Goal: Task Accomplishment & Management: Use online tool/utility

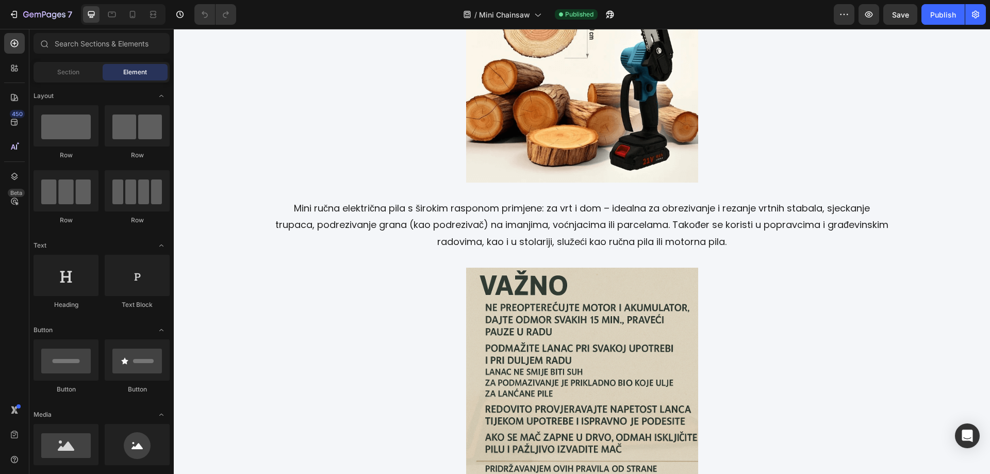
scroll to position [1681, 0]
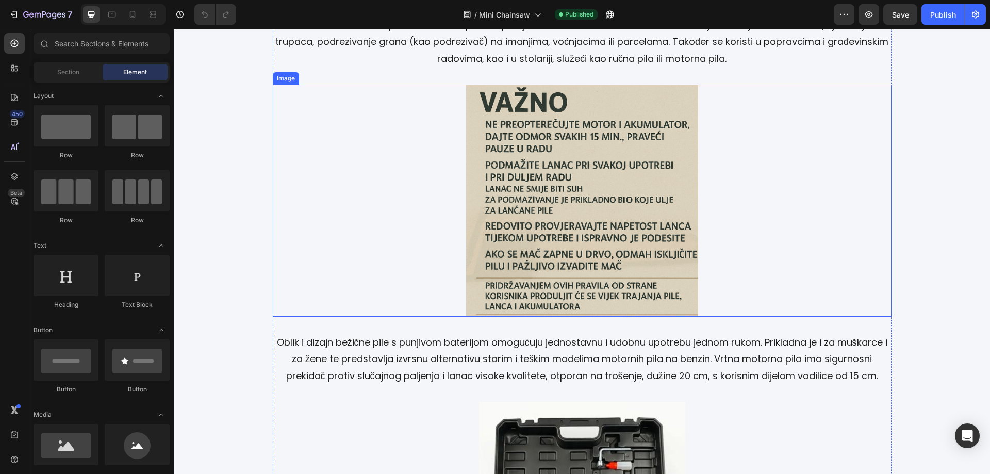
click at [555, 192] on img at bounding box center [582, 201] width 232 height 232
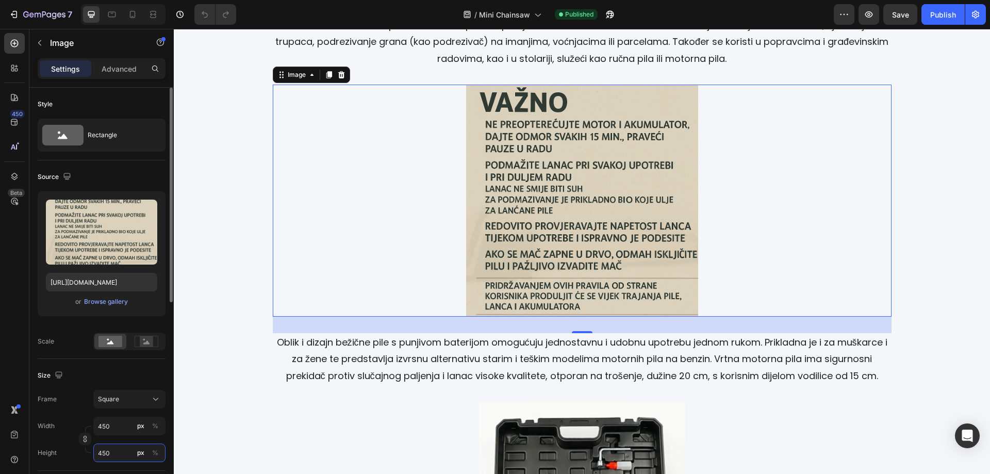
click at [116, 453] on input "450" at bounding box center [129, 452] width 72 height 19
click at [817, 214] on div at bounding box center [582, 201] width 618 height 232
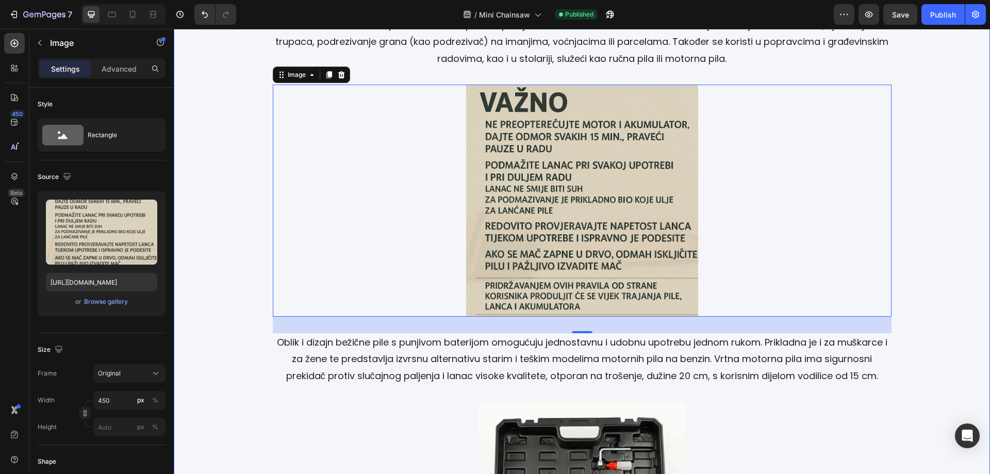
click at [908, 196] on div "Image Bežična električna motorna pila za vrt i polje marke SUPERGEN, model SM-8…" at bounding box center [581, 243] width 803 height 1585
click at [592, 177] on img at bounding box center [582, 201] width 232 height 232
click at [579, 178] on img at bounding box center [582, 201] width 232 height 232
click at [152, 374] on icon at bounding box center [155, 373] width 10 height 10
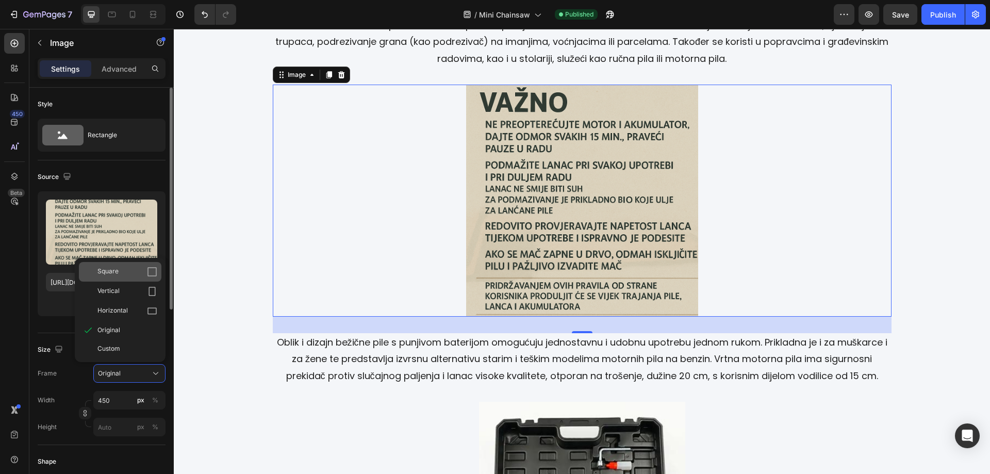
click at [123, 275] on div "Square" at bounding box center [127, 271] width 60 height 10
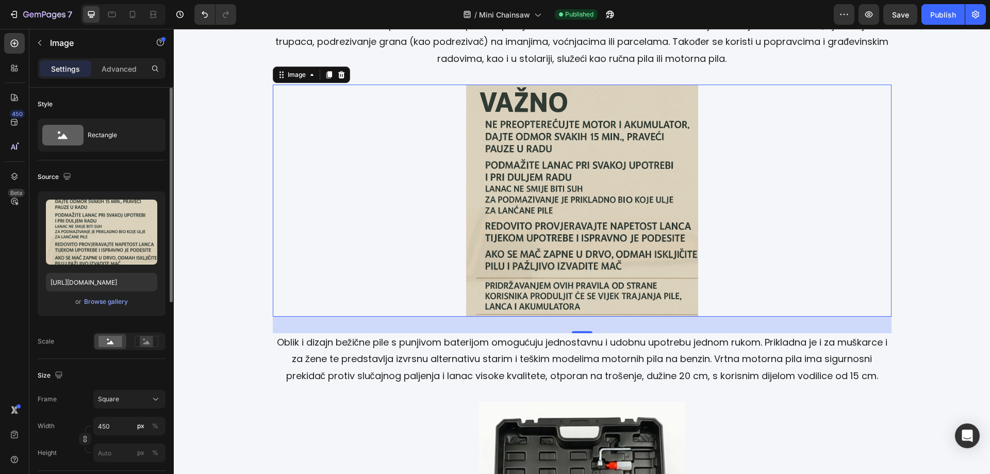
click at [633, 200] on img at bounding box center [582, 201] width 232 height 232
click at [593, 200] on img at bounding box center [582, 201] width 232 height 232
click at [112, 15] on icon at bounding box center [112, 14] width 10 height 10
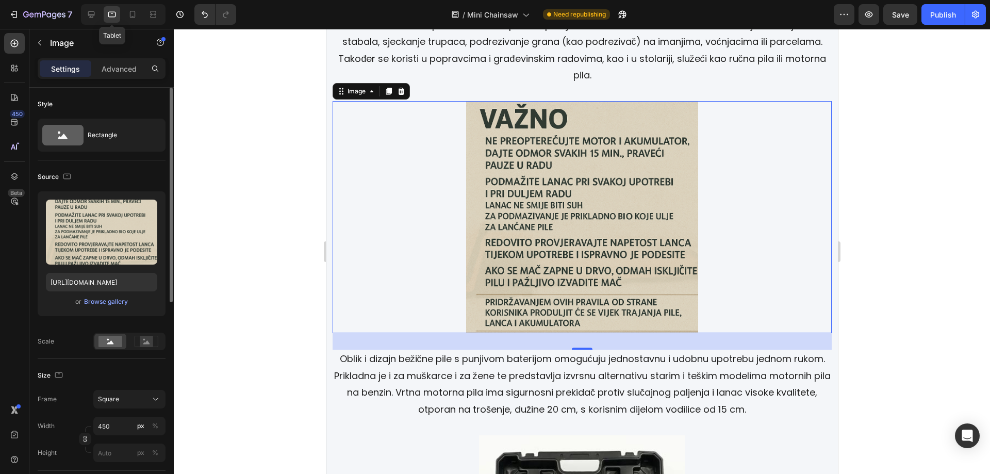
scroll to position [1717, 0]
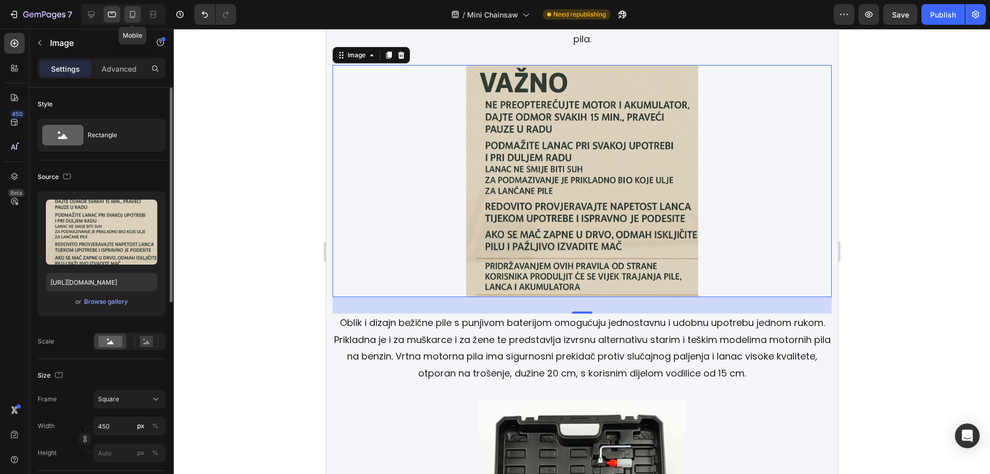
click at [131, 15] on icon at bounding box center [132, 14] width 10 height 10
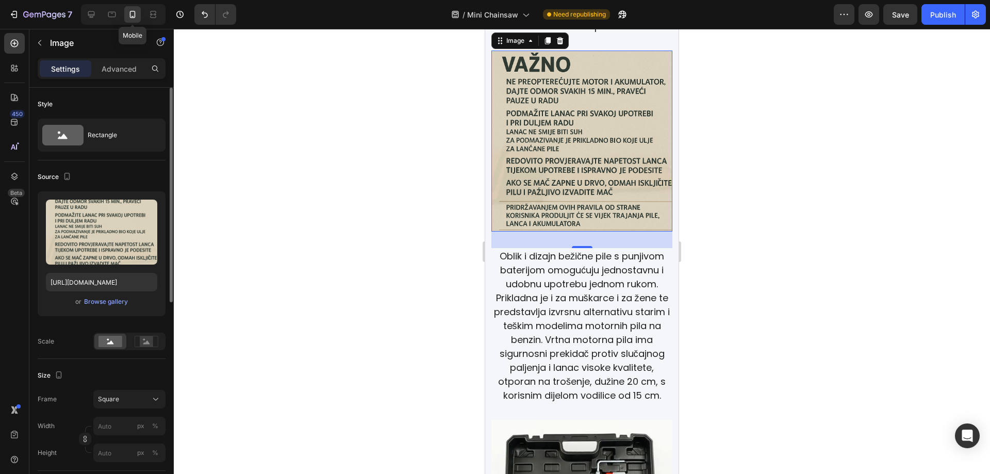
scroll to position [1696, 0]
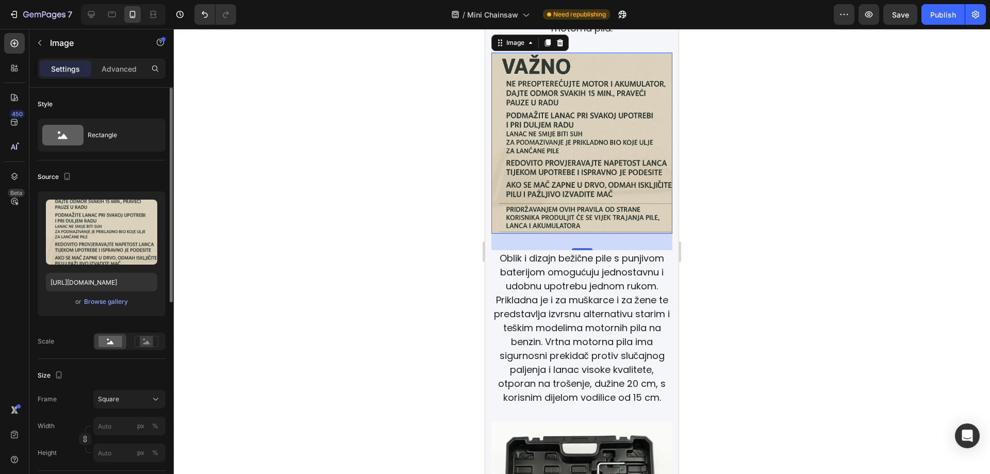
click at [731, 168] on div at bounding box center [582, 251] width 816 height 445
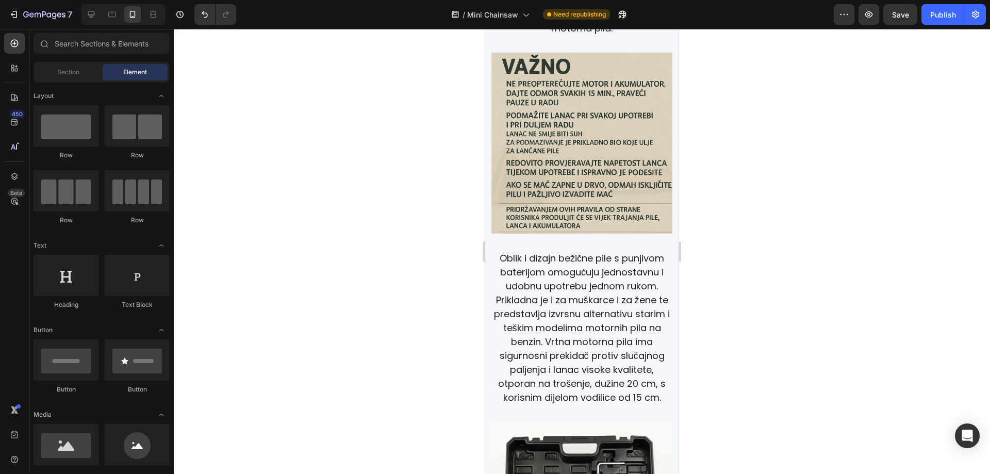
click at [544, 159] on img at bounding box center [581, 143] width 181 height 181
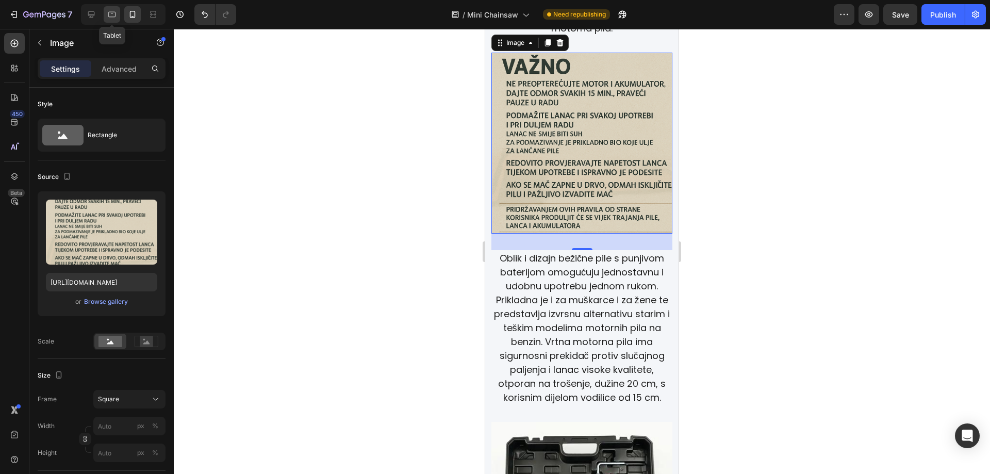
click at [112, 20] on div at bounding box center [112, 14] width 16 height 16
type input "450"
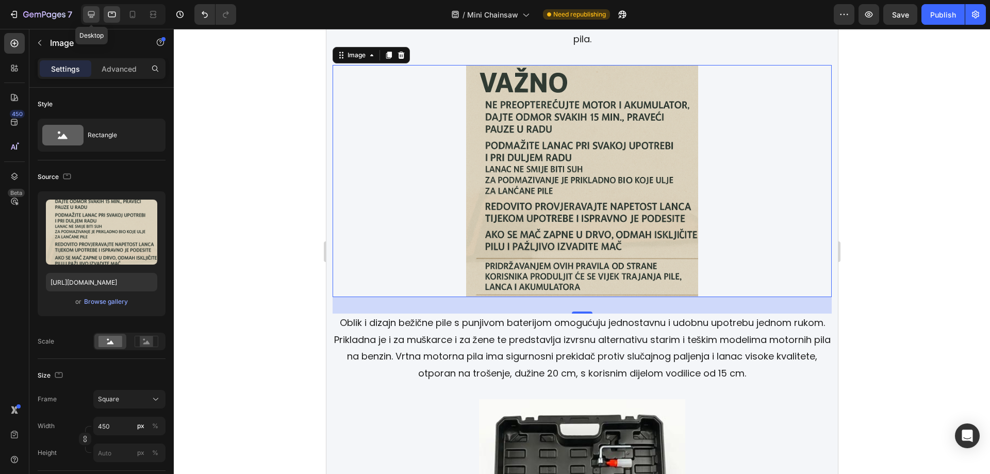
click at [94, 16] on icon at bounding box center [91, 14] width 7 height 7
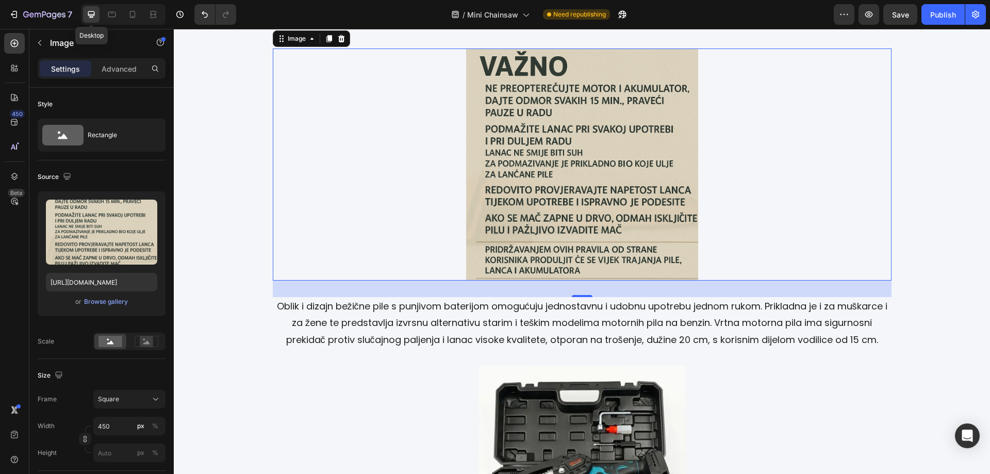
scroll to position [1701, 0]
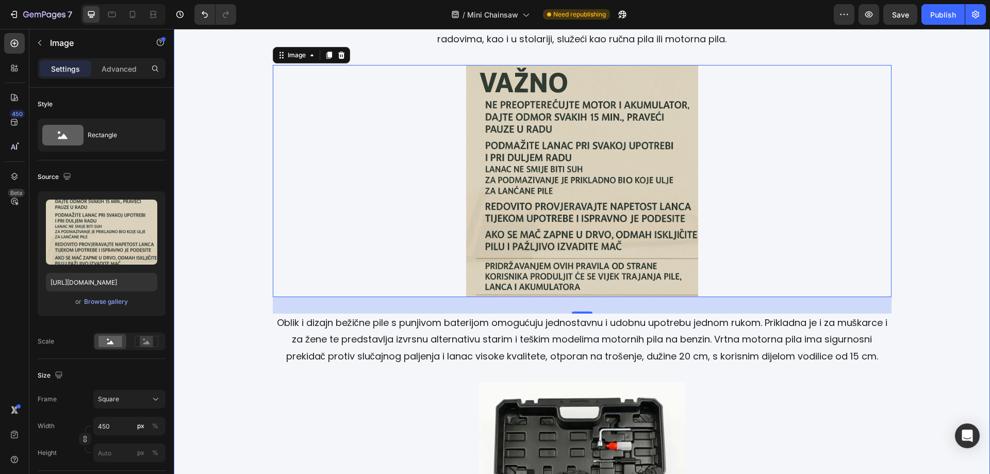
click at [925, 178] on div "Image Bežična električna motorna pila za vrt i polje marke SUPERGEN, model SM-8…" at bounding box center [581, 223] width 803 height 1585
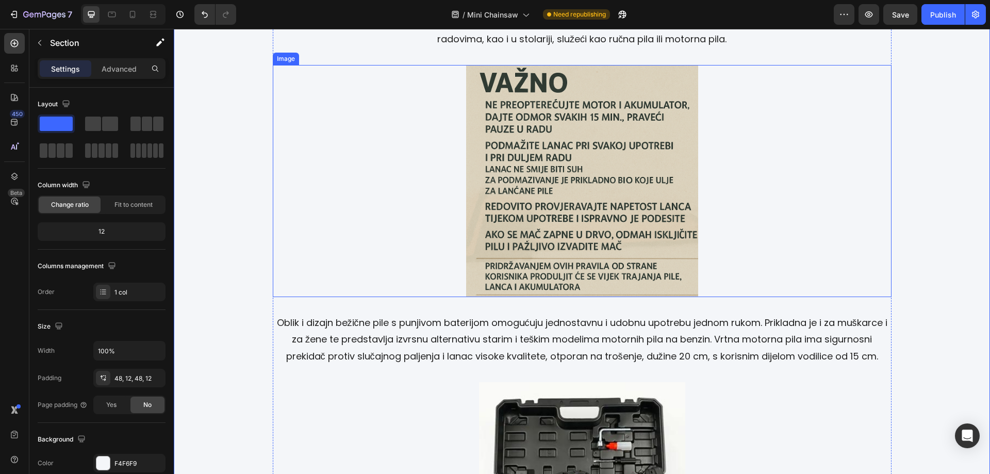
click at [556, 178] on img at bounding box center [582, 181] width 232 height 232
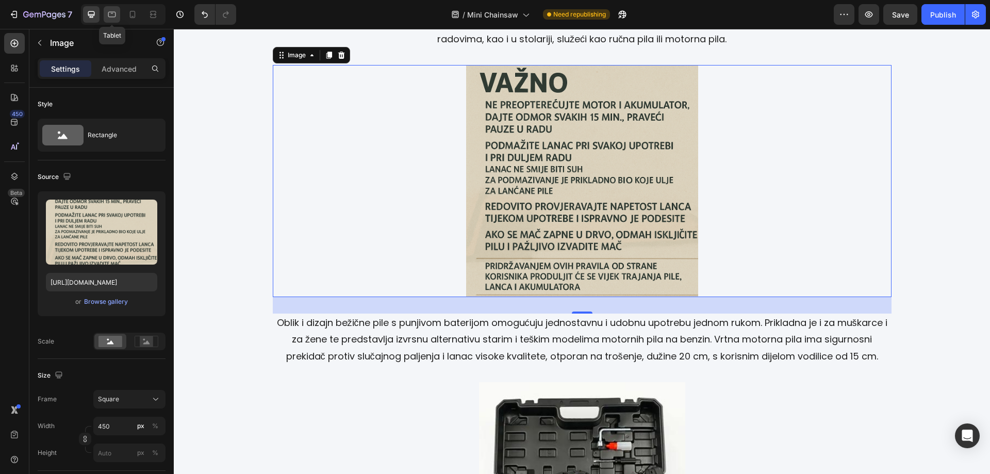
click at [111, 15] on icon at bounding box center [112, 14] width 10 height 10
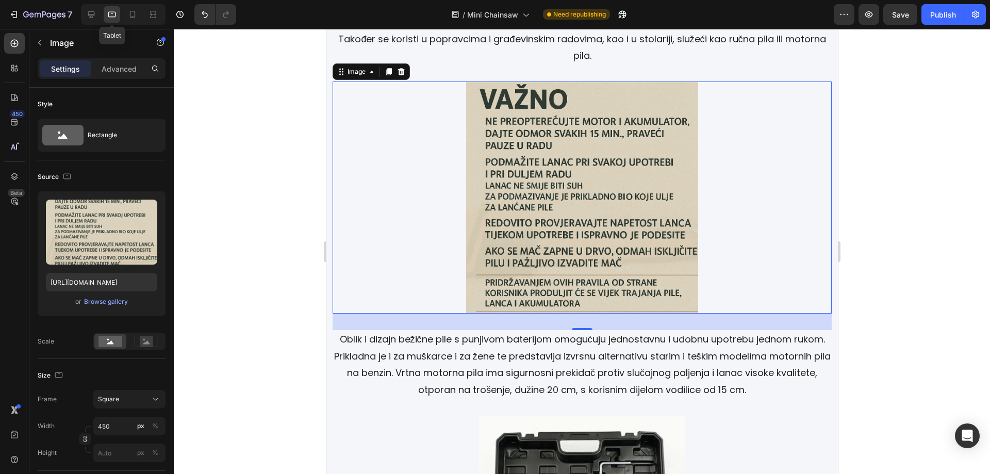
scroll to position [1717, 0]
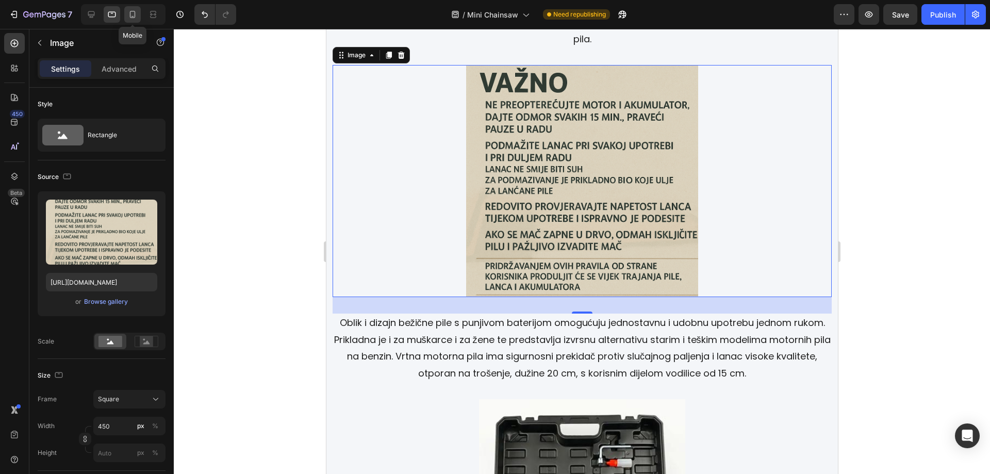
click at [136, 18] on icon at bounding box center [132, 14] width 10 height 10
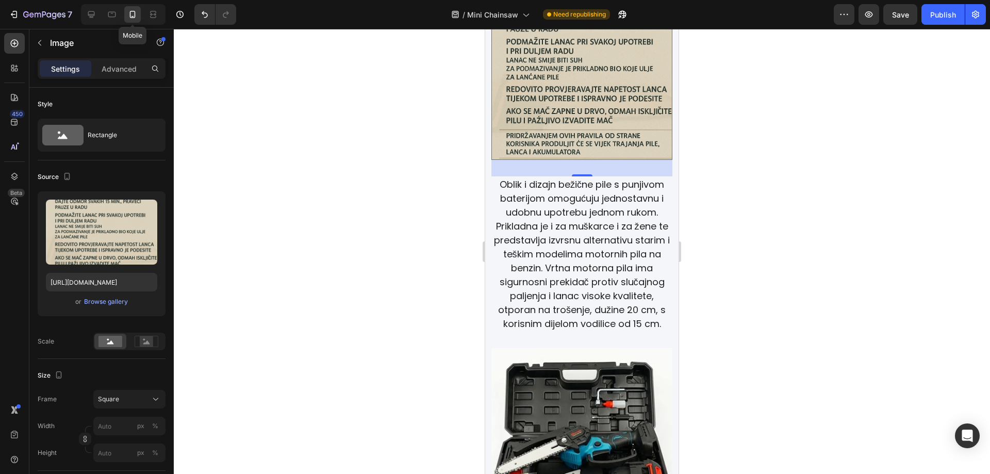
scroll to position [1696, 0]
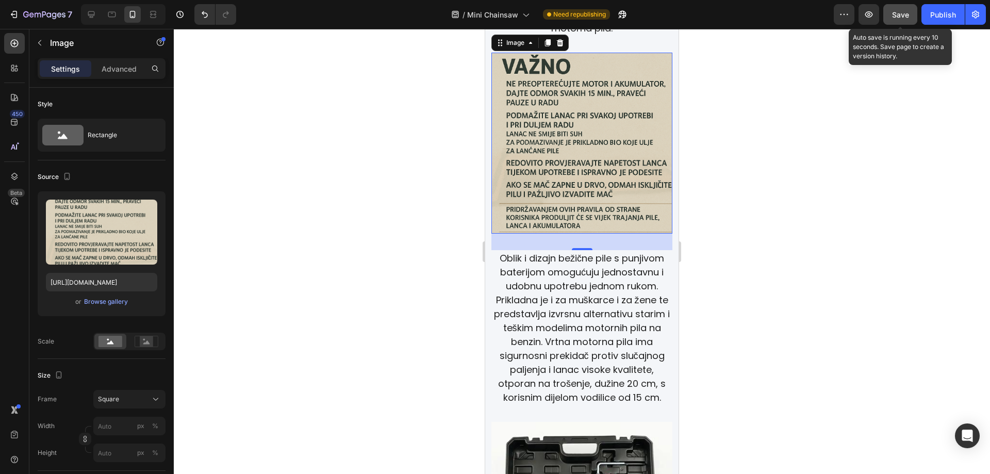
click at [901, 19] on div "Save" at bounding box center [900, 14] width 17 height 11
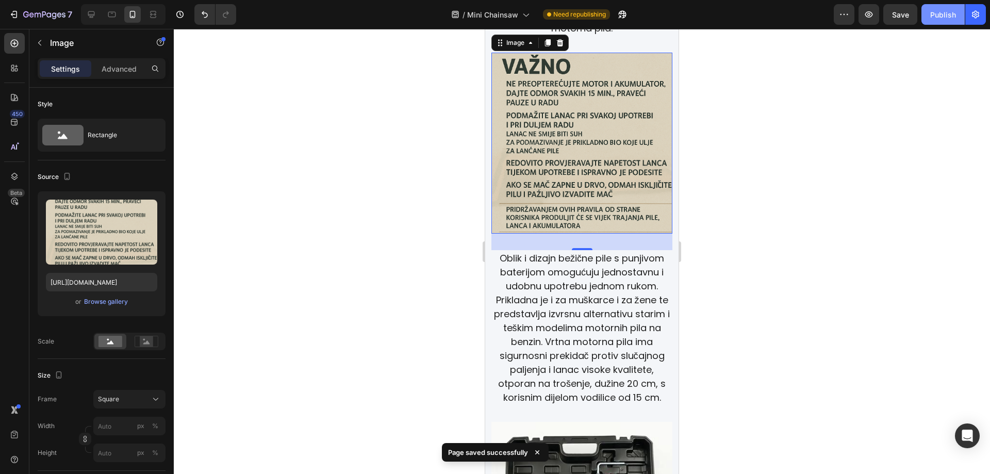
click at [943, 13] on div "Publish" at bounding box center [943, 14] width 26 height 11
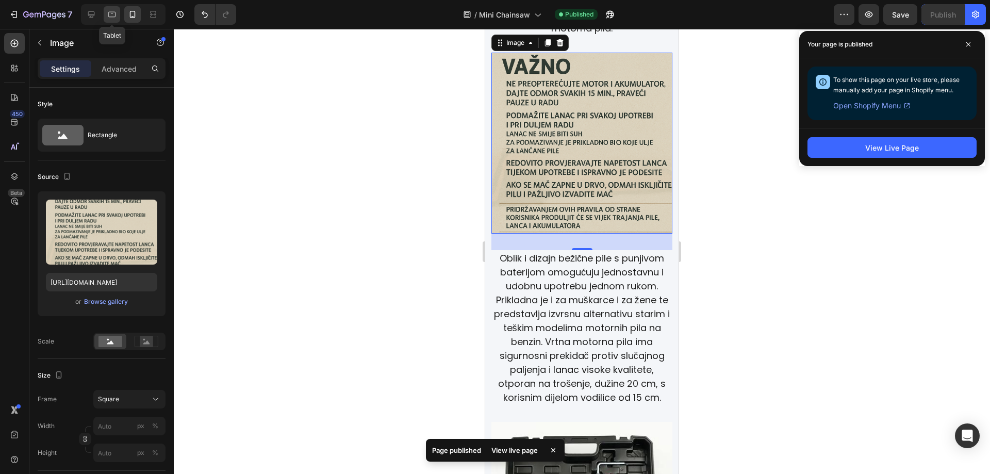
click at [114, 15] on icon at bounding box center [112, 14] width 10 height 10
type input "450"
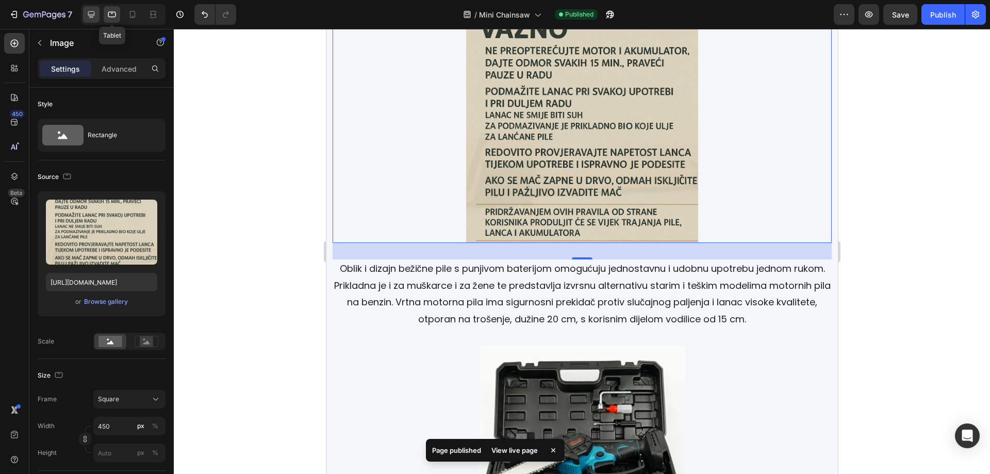
scroll to position [1717, 0]
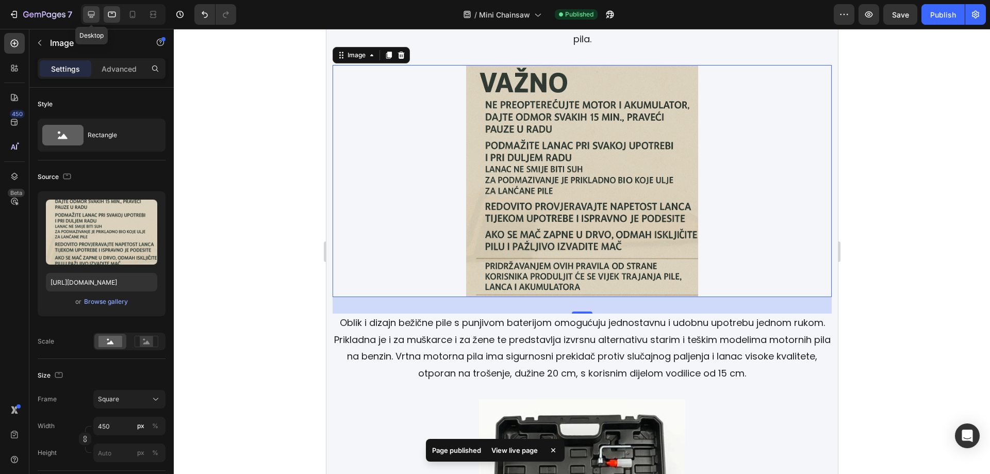
click at [92, 15] on icon at bounding box center [91, 14] width 7 height 7
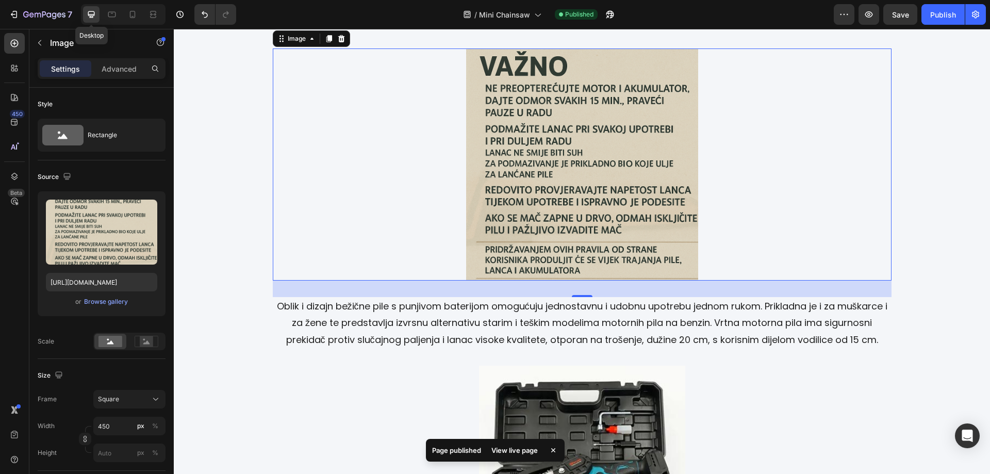
scroll to position [1701, 0]
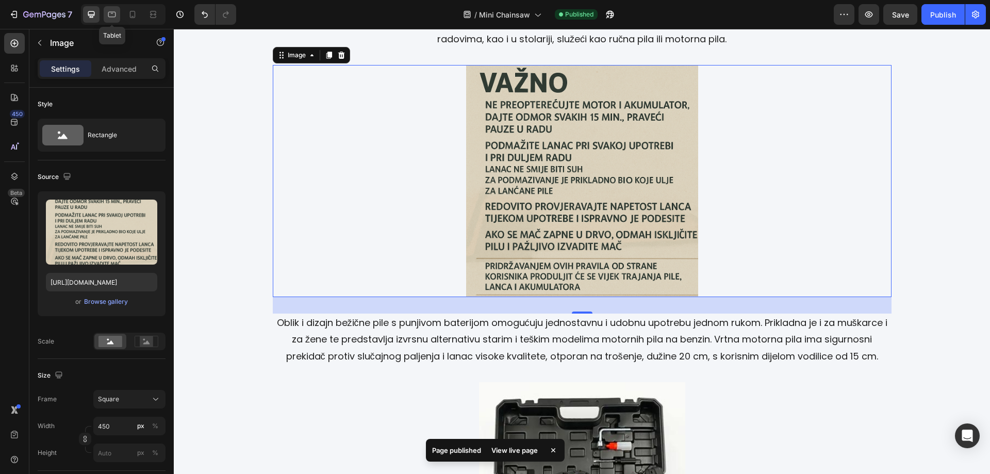
click at [113, 17] on icon at bounding box center [112, 15] width 8 height 6
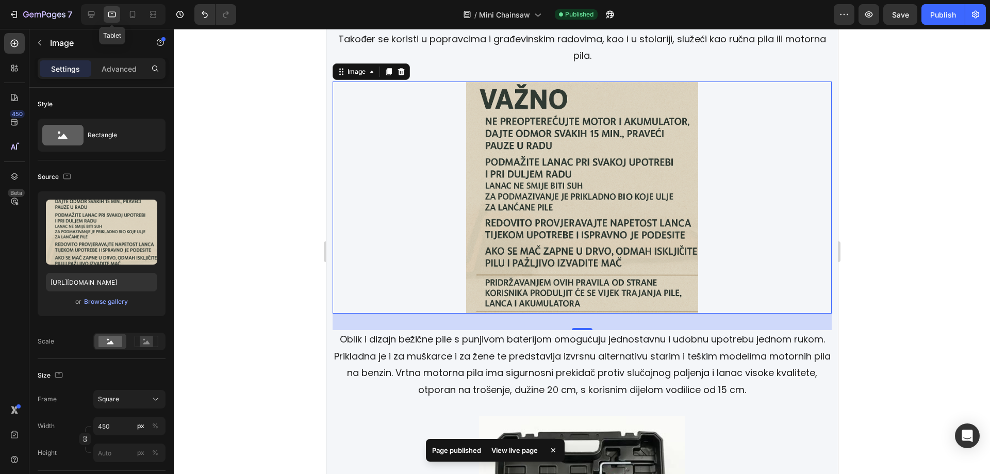
scroll to position [1717, 0]
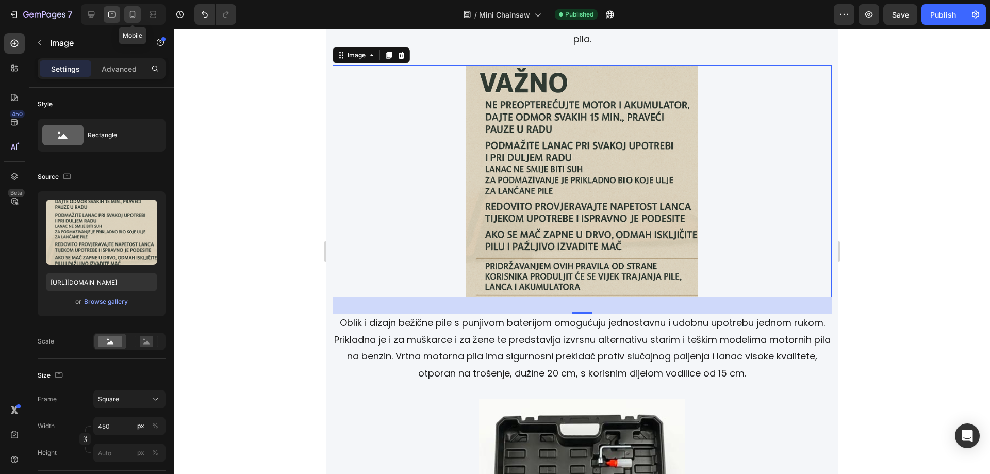
click at [137, 18] on icon at bounding box center [132, 14] width 10 height 10
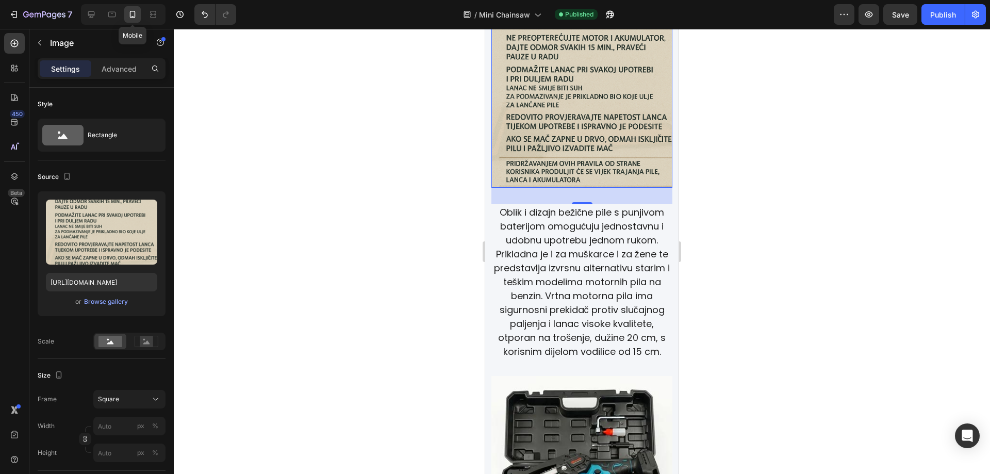
scroll to position [1696, 0]
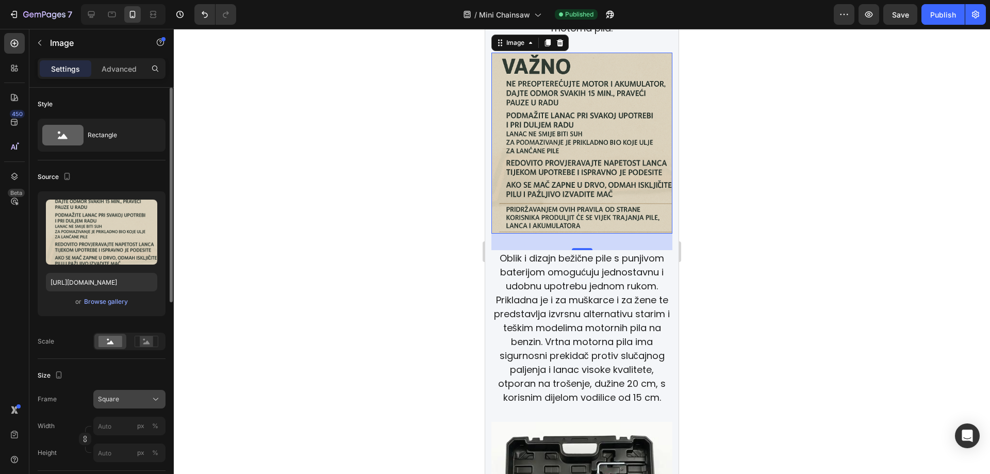
click at [164, 400] on button "Square" at bounding box center [129, 399] width 72 height 19
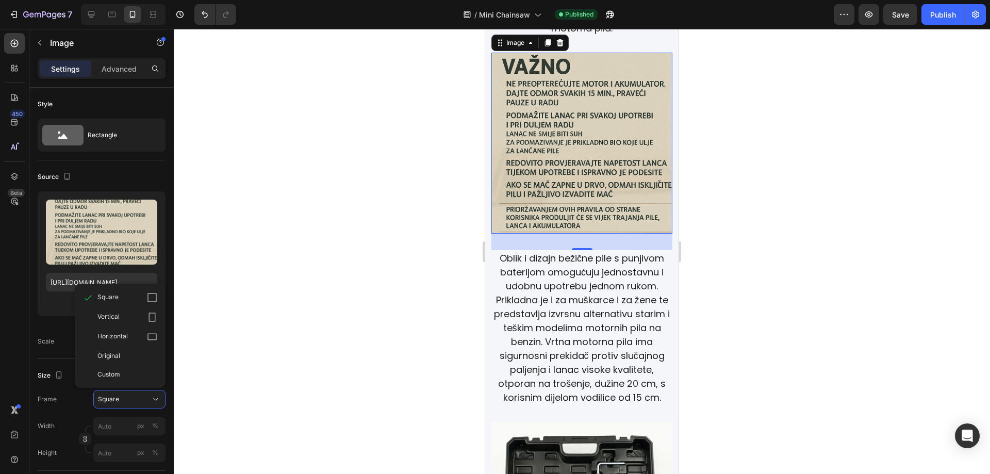
click at [332, 367] on div at bounding box center [582, 251] width 816 height 445
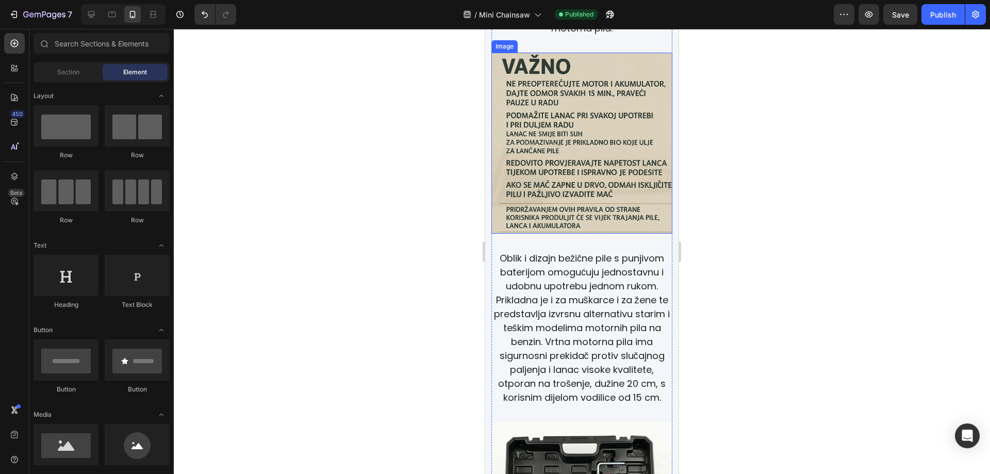
click at [596, 134] on img at bounding box center [581, 143] width 181 height 181
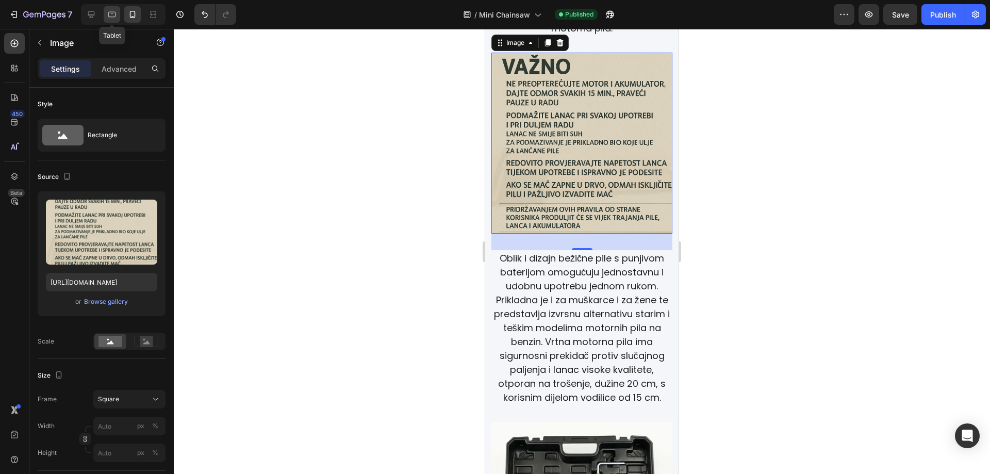
click at [108, 17] on icon at bounding box center [112, 14] width 10 height 10
type input "450"
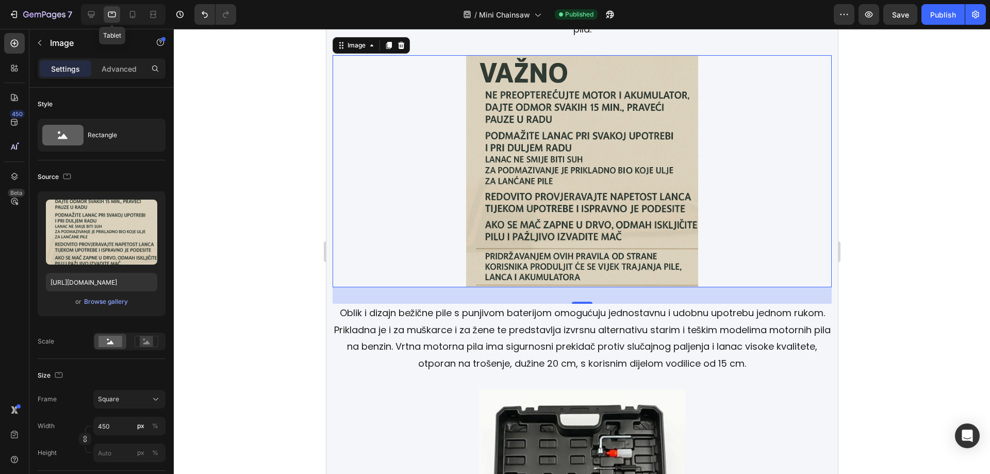
scroll to position [1717, 0]
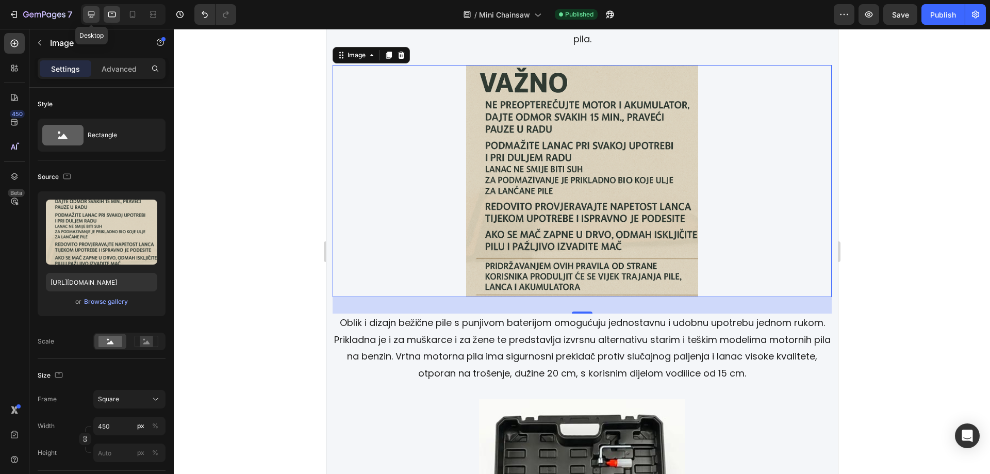
click at [88, 16] on icon at bounding box center [91, 14] width 10 height 10
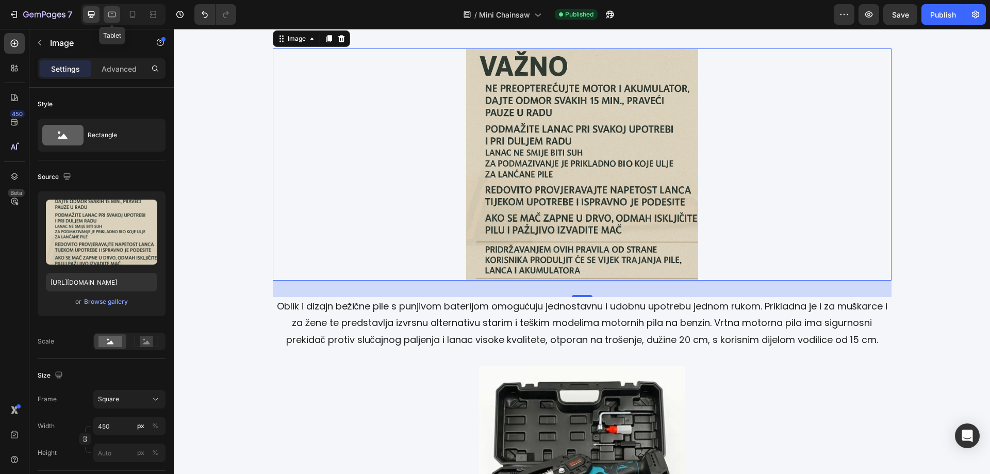
scroll to position [1701, 0]
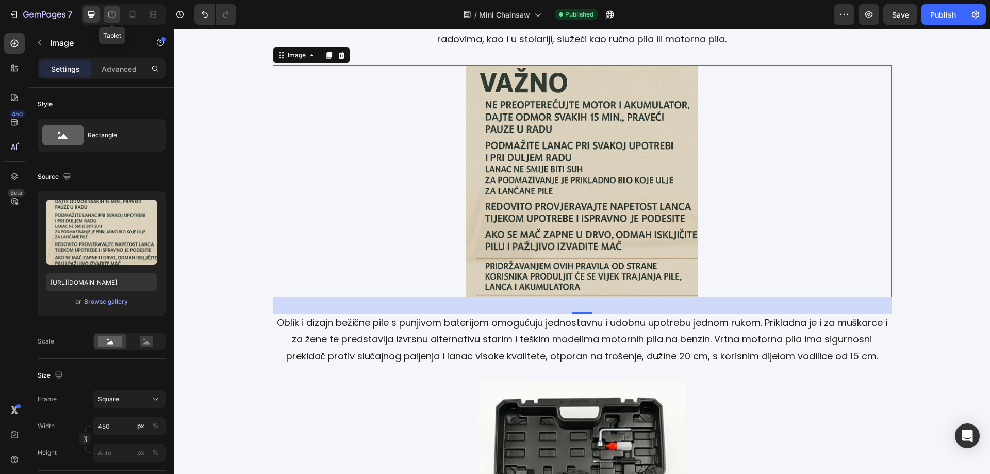
click at [110, 16] on icon at bounding box center [112, 15] width 8 height 6
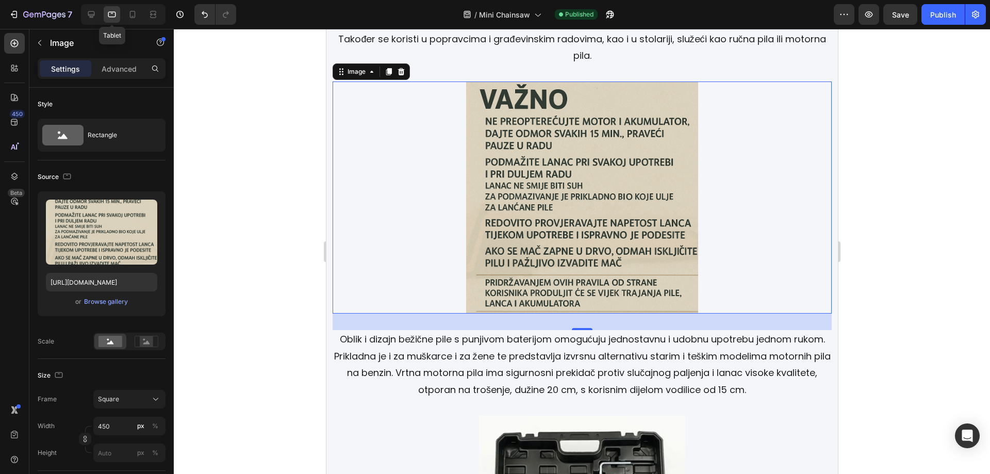
scroll to position [1717, 0]
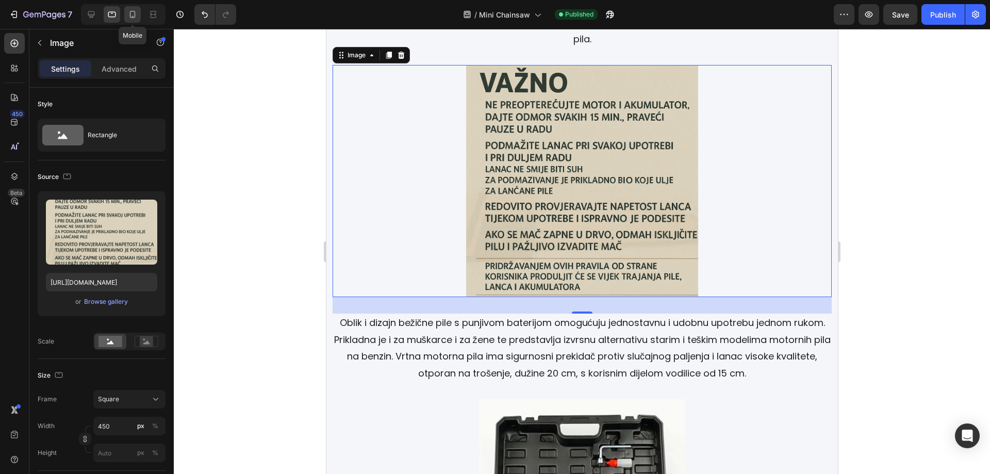
click at [137, 16] on icon at bounding box center [132, 14] width 10 height 10
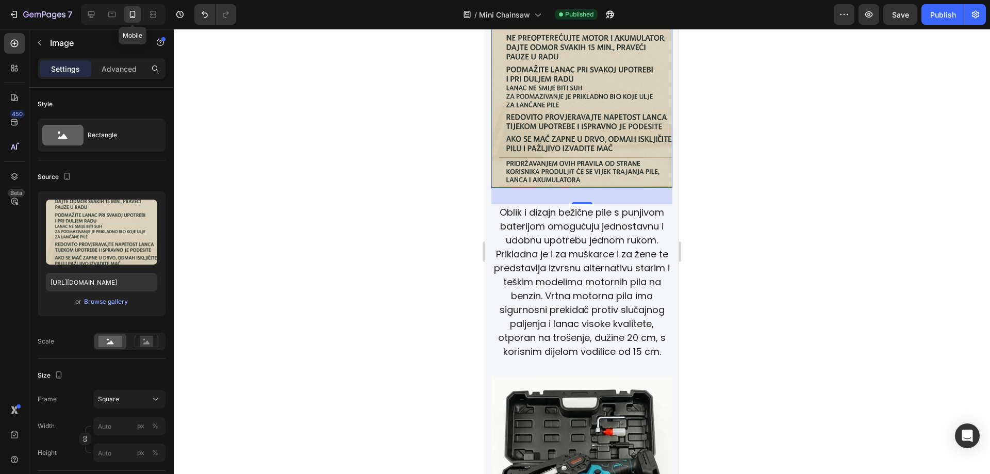
scroll to position [1696, 0]
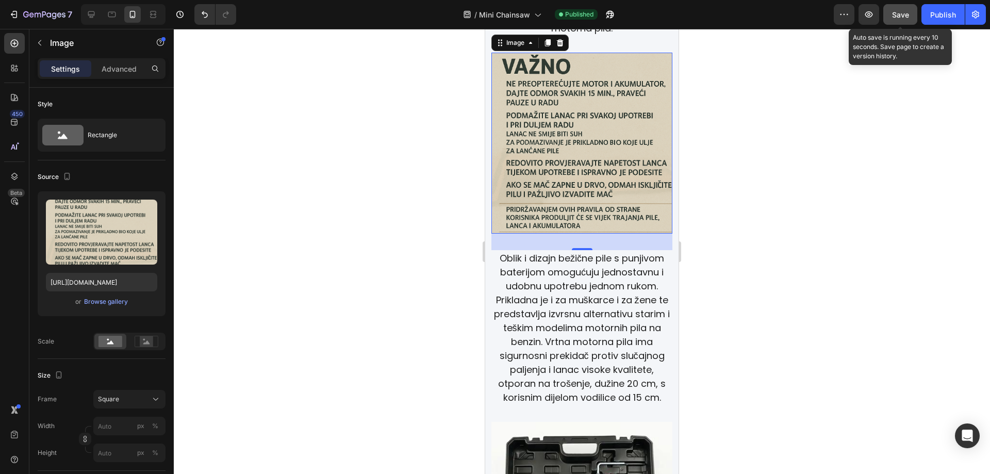
click at [894, 10] on span "Save" at bounding box center [900, 14] width 17 height 9
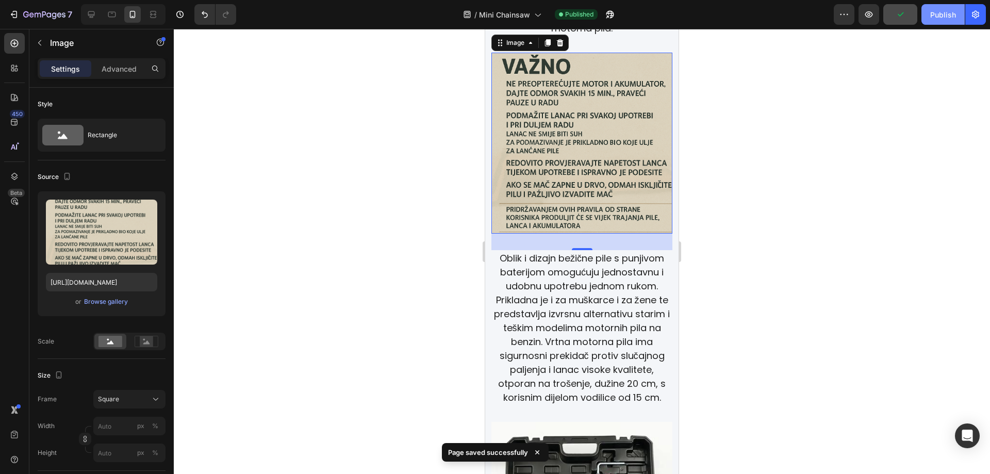
click at [945, 17] on div "Publish" at bounding box center [943, 14] width 26 height 11
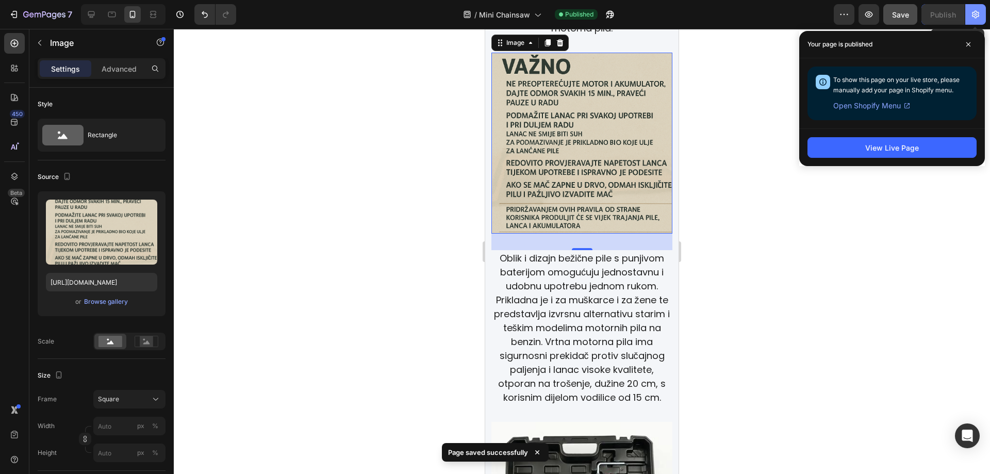
click at [972, 19] on icon "button" at bounding box center [975, 14] width 10 height 10
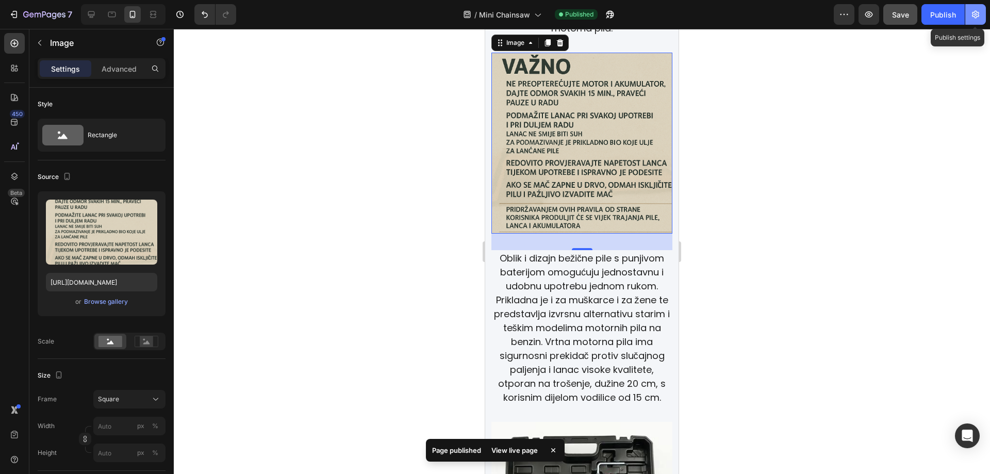
click at [971, 19] on icon "button" at bounding box center [975, 14] width 10 height 10
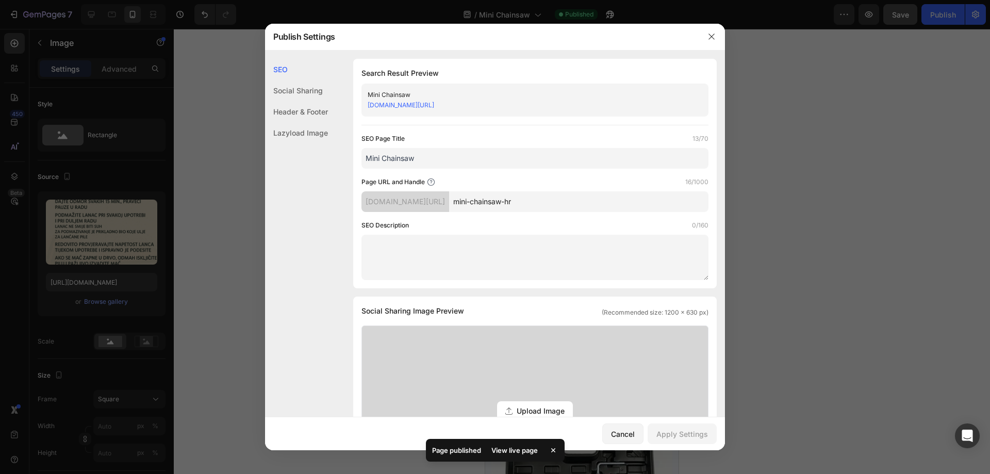
click at [868, 156] on div at bounding box center [495, 237] width 990 height 474
